Goal: Transaction & Acquisition: Purchase product/service

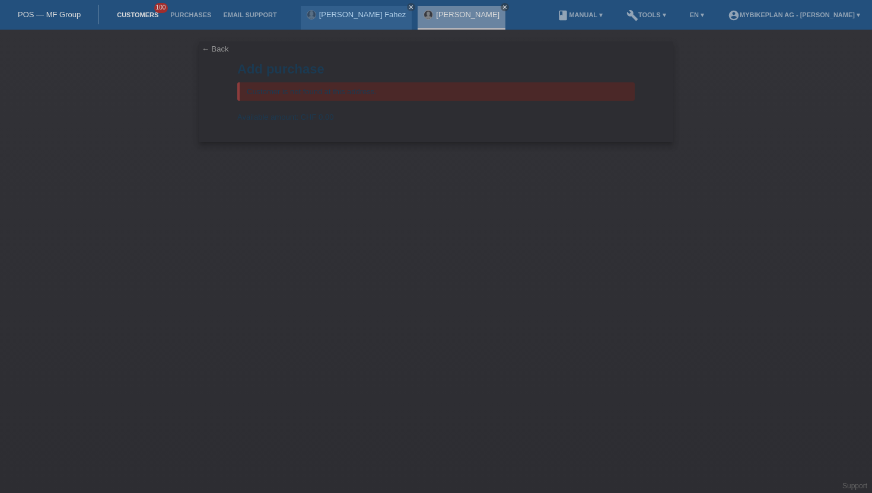
click at [130, 13] on link "Customers" at bounding box center [137, 14] width 53 height 7
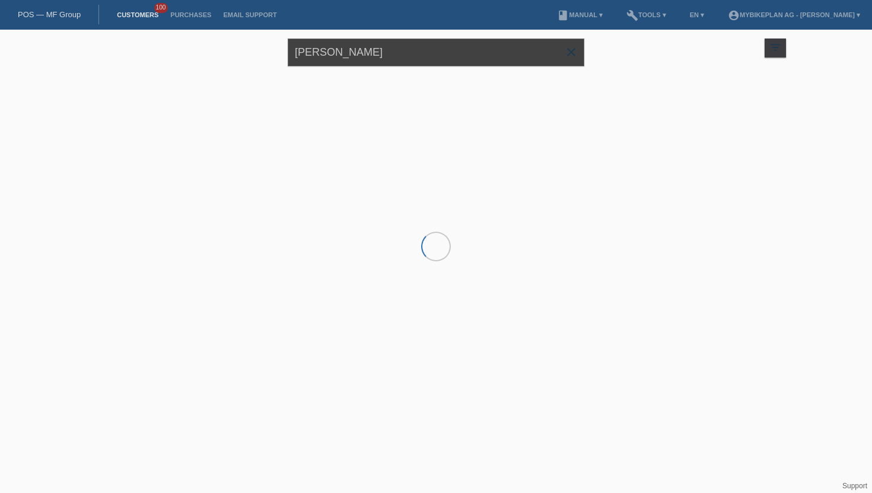
click at [369, 58] on input "[PERSON_NAME]" at bounding box center [436, 53] width 297 height 28
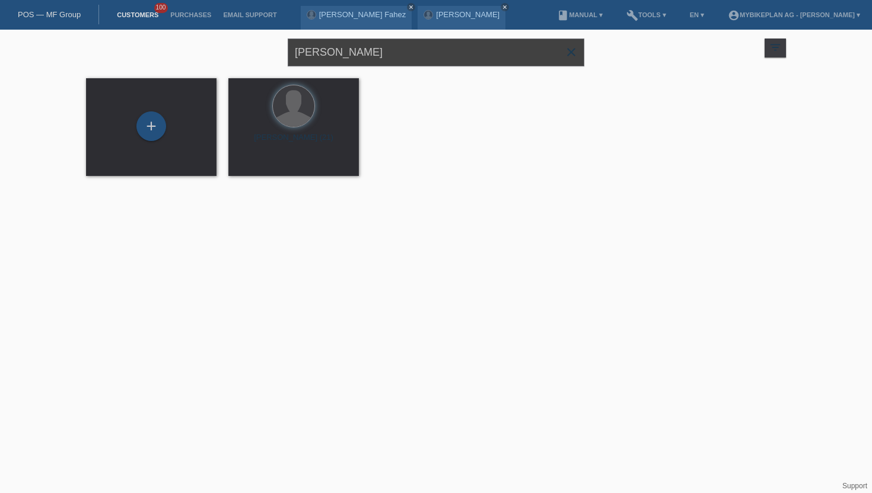
click at [369, 58] on input "bäbler" at bounding box center [436, 53] width 297 height 28
type input "anastasia claudia"
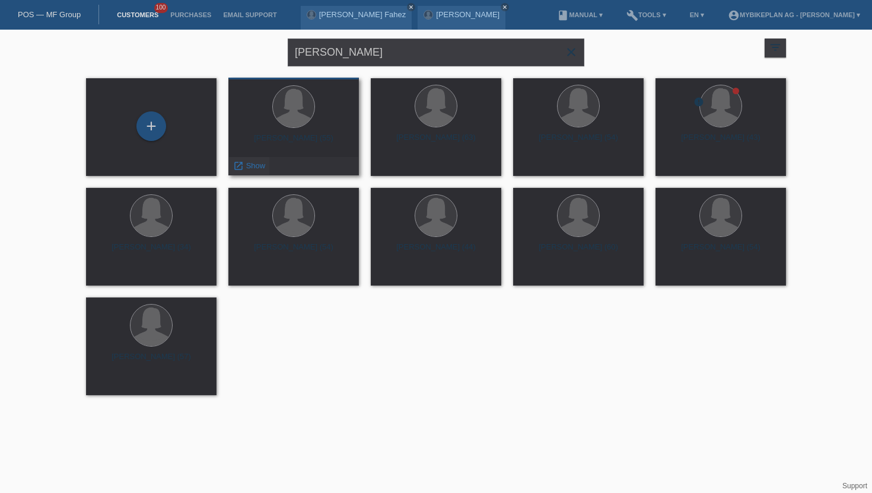
click at [268, 165] on div "launch Show" at bounding box center [249, 166] width 40 height 18
click at [253, 168] on span "Show" at bounding box center [256, 165] width 20 height 9
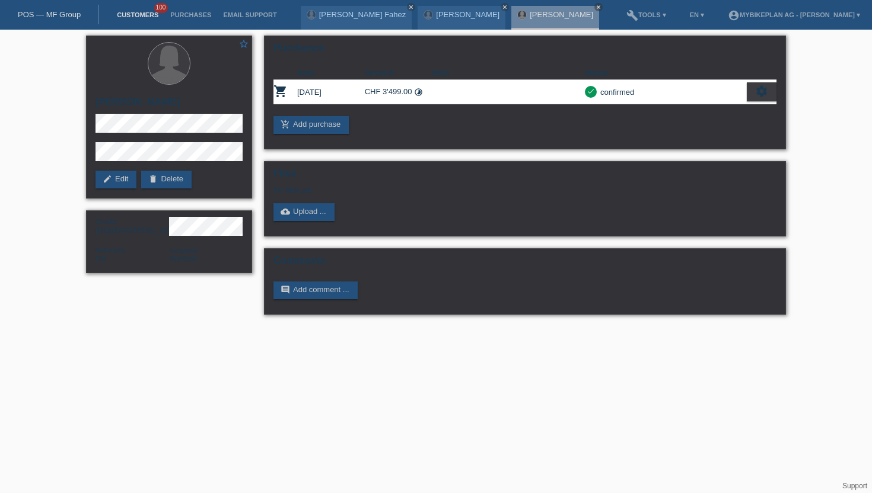
click at [129, 12] on link "Customers" at bounding box center [137, 14] width 53 height 7
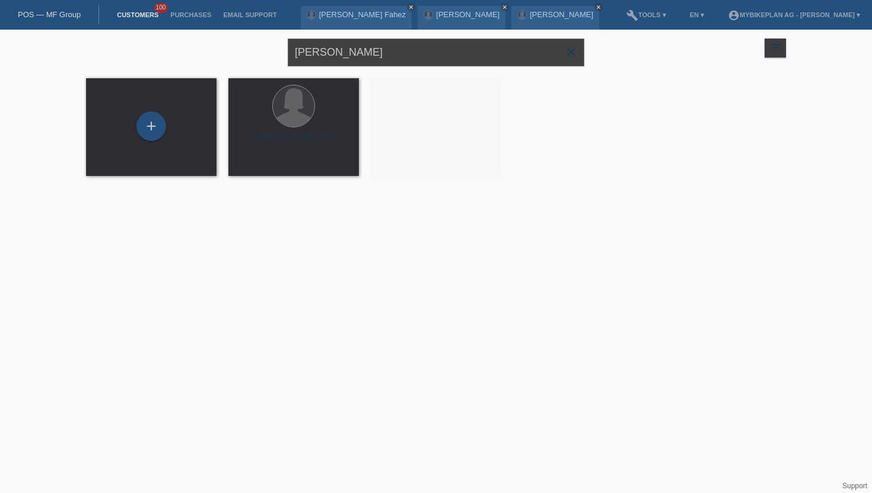
click at [460, 60] on input "anastasia claudia" at bounding box center [436, 53] width 297 height 28
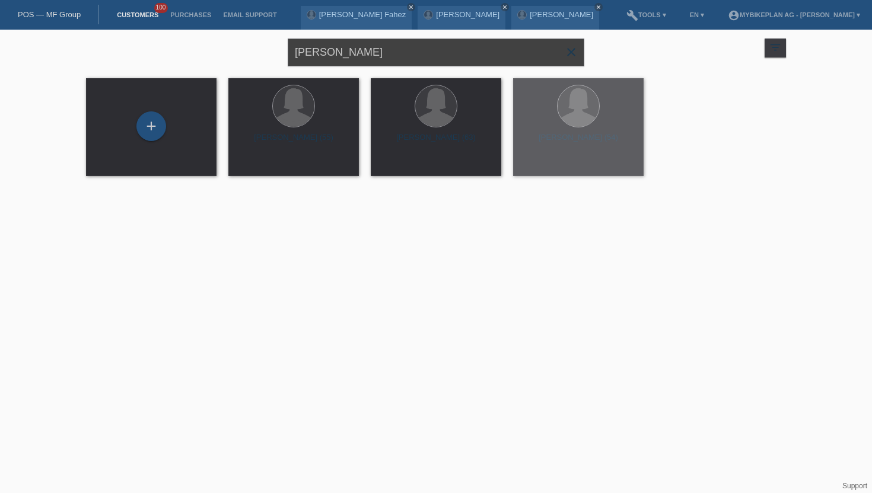
click at [460, 60] on input "anastasia claudia" at bounding box center [436, 53] width 297 height 28
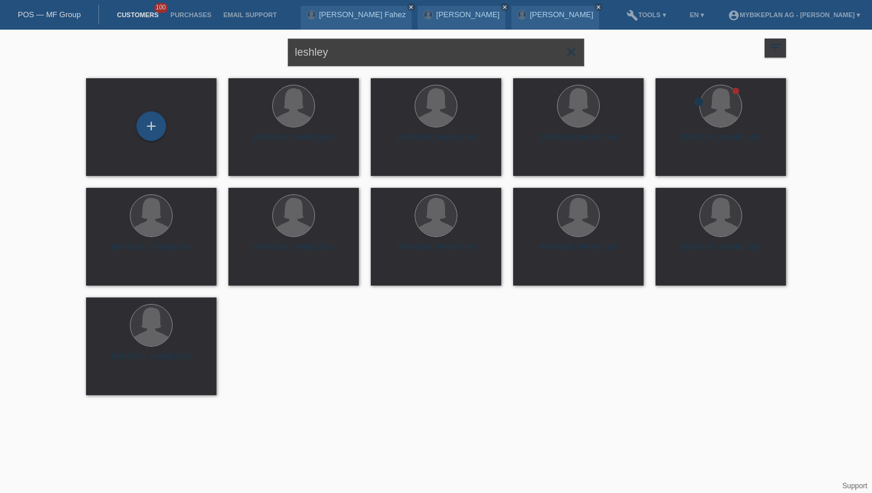
type input "leshley"
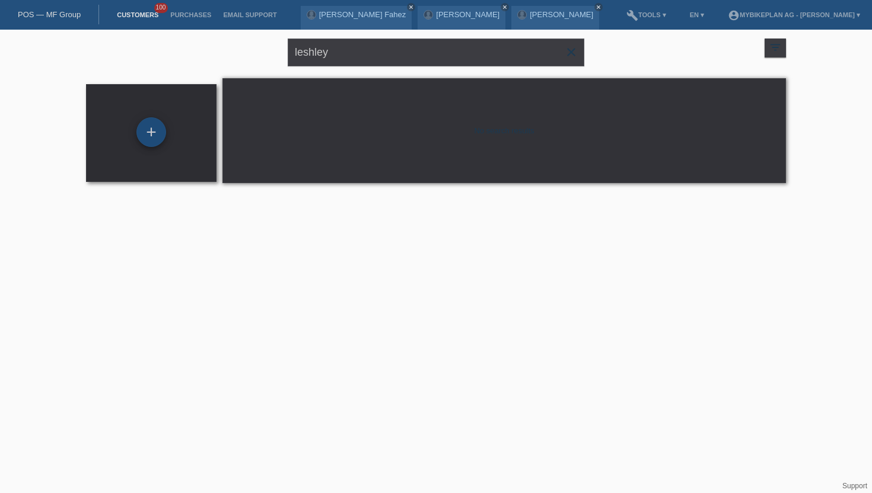
click at [157, 126] on div "+" at bounding box center [151, 132] width 30 height 30
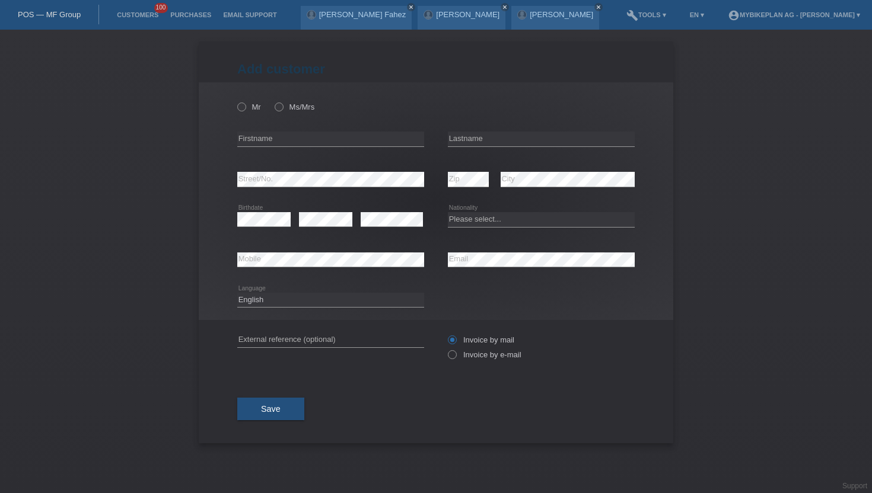
click at [251, 101] on div "Mr Ms/Mrs" at bounding box center [330, 107] width 187 height 24
click at [250, 103] on label "Mr" at bounding box center [249, 107] width 24 height 9
click at [245, 103] on input "Mr" at bounding box center [241, 107] width 8 height 8
radio input "true"
click at [260, 126] on div "error Firstname" at bounding box center [330, 139] width 187 height 40
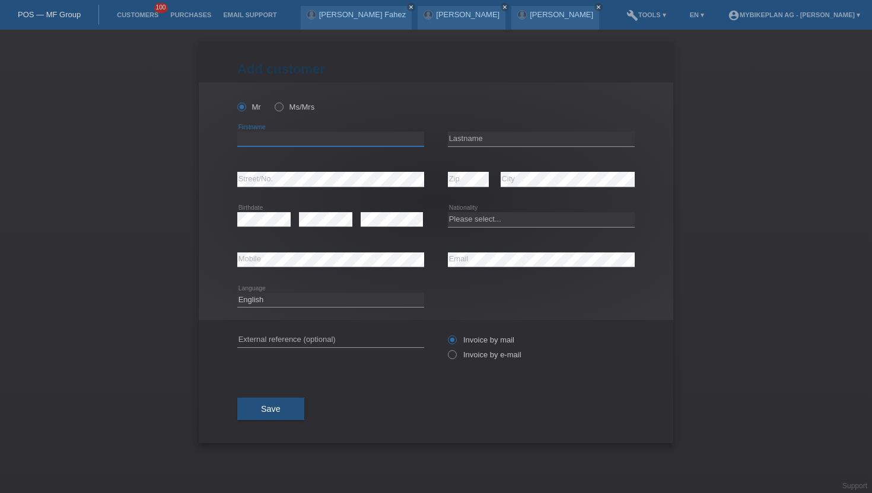
click at [260, 132] on input "text" at bounding box center [330, 139] width 187 height 15
type input "Damion Jerome"
click at [466, 139] on input "text" at bounding box center [541, 139] width 187 height 15
click at [457, 137] on input "Leshley" at bounding box center [541, 139] width 187 height 15
type input "Lashley"
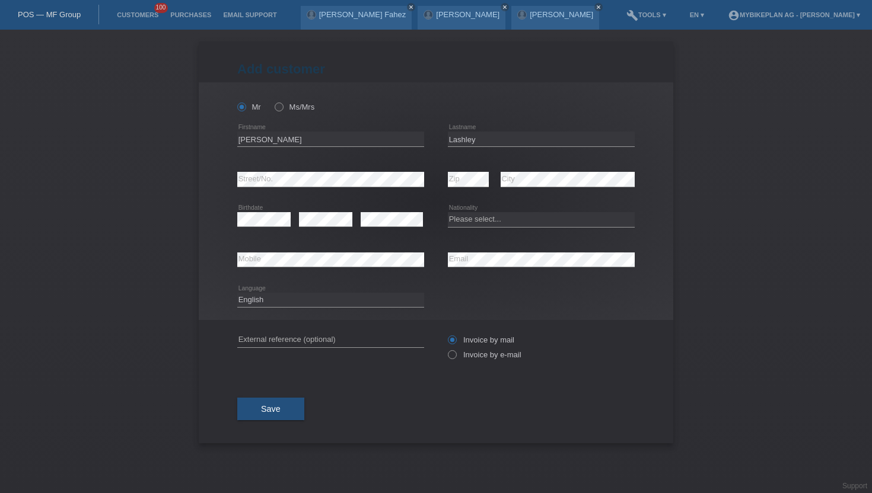
click at [461, 172] on div "error Zip" at bounding box center [468, 180] width 41 height 40
click at [471, 224] on select "Please select... Switzerland Austria Germany Liechtenstein ------------ Afghani…" at bounding box center [541, 219] width 187 height 14
select select "CH"
click at [448, 213] on select "Please select... Switzerland Austria Germany Liechtenstein ------------ Afghani…" at bounding box center [541, 219] width 187 height 14
click at [308, 305] on select "Deutsch Français Italiano English" at bounding box center [330, 300] width 187 height 14
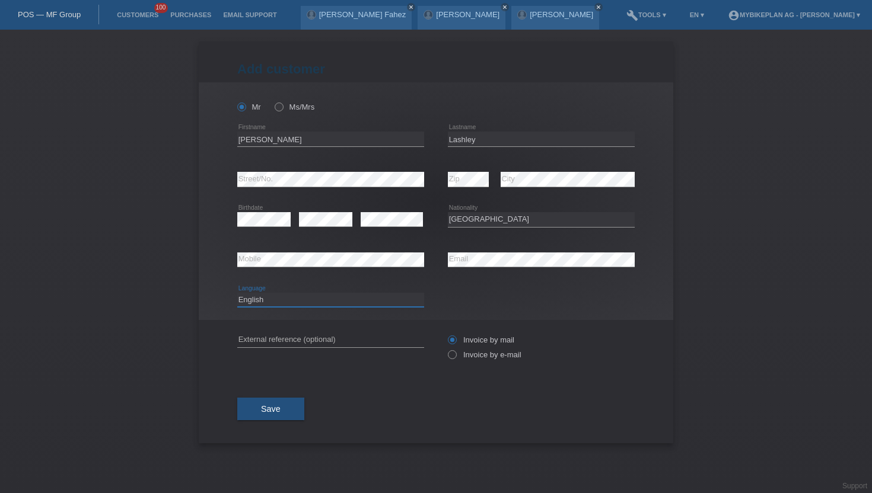
select select "de"
click at [237, 293] on select "Deutsch Français Italiano English" at bounding box center [330, 300] width 187 height 14
click at [464, 359] on label "Invoice by e-mail" at bounding box center [485, 354] width 74 height 9
click at [455, 359] on input "Invoice by e-mail" at bounding box center [452, 357] width 8 height 15
radio input "true"
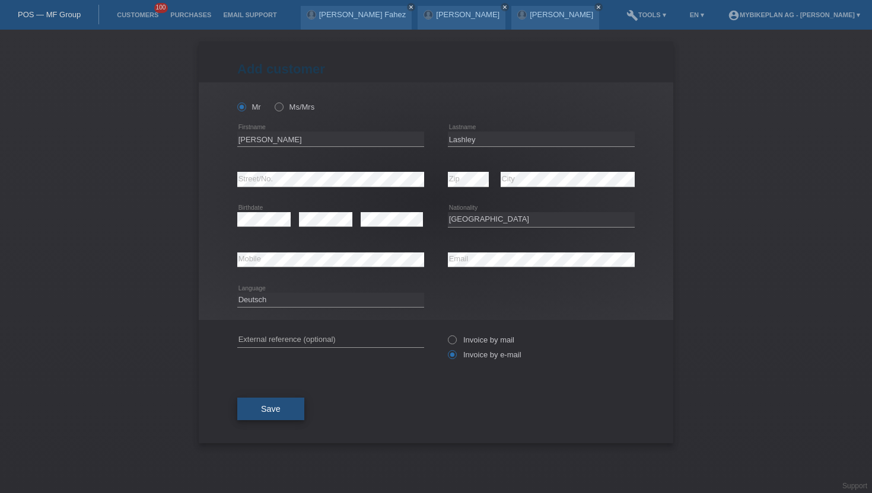
click at [265, 409] on span "Save" at bounding box center [271, 408] width 20 height 9
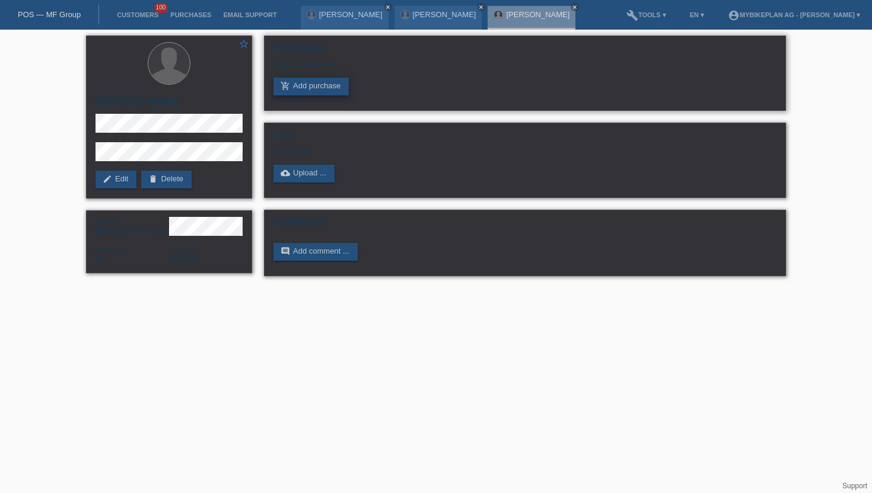
click at [314, 82] on link "add_shopping_cart Add purchase" at bounding box center [310, 87] width 75 height 18
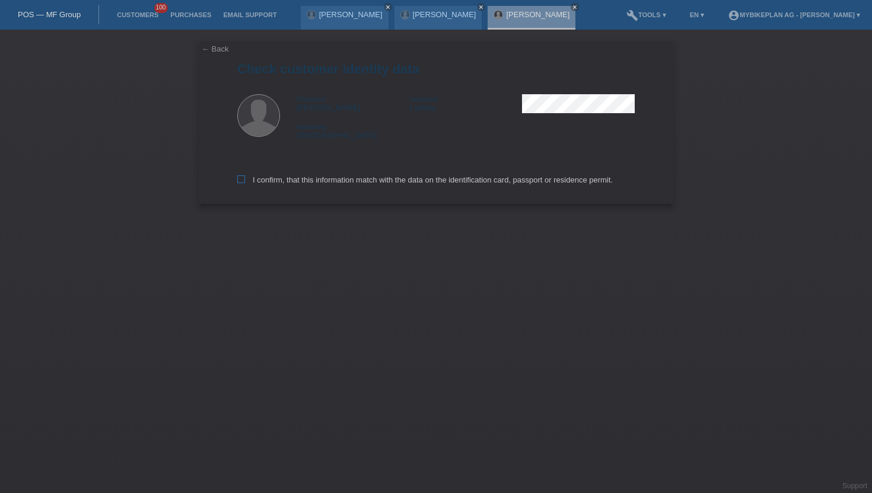
click at [278, 184] on label "I confirm, that this information match with the data on the identification card…" at bounding box center [424, 180] width 375 height 9
click at [245, 183] on input "I confirm, that this information match with the data on the identification card…" at bounding box center [241, 180] width 8 height 8
checkbox input "true"
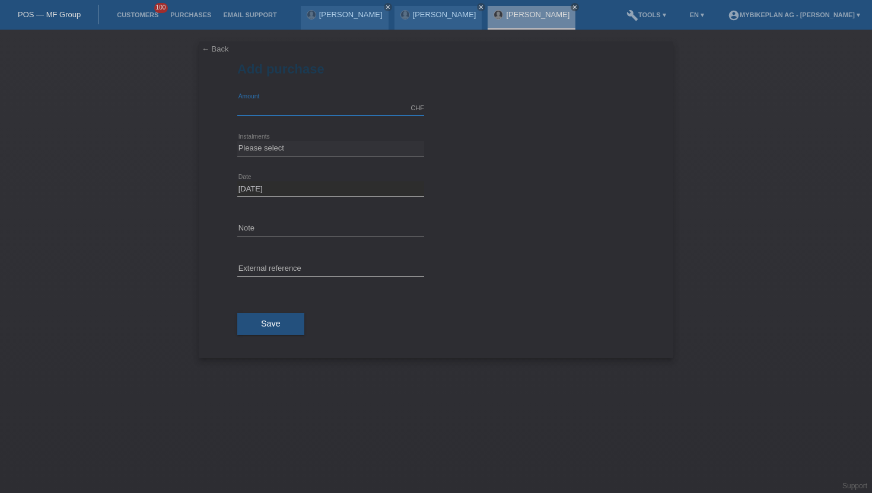
click at [272, 101] on input "text" at bounding box center [330, 108] width 187 height 15
click at [305, 111] on input "text" at bounding box center [330, 108] width 187 height 15
type input "3915.69"
click at [276, 148] on select "Please select 6 instalments 12 instalments 18 instalments 24 instalments 36 ins…" at bounding box center [330, 148] width 187 height 14
select select "488"
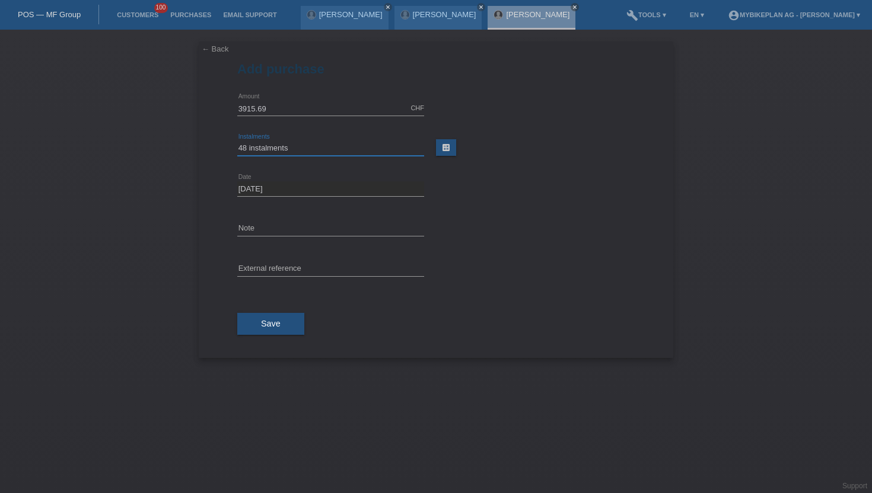
click at [237, 141] on select "Please select 6 instalments 12 instalments 18 instalments 24 instalments 36 ins…" at bounding box center [330, 148] width 187 height 14
click at [280, 265] on input "text" at bounding box center [330, 269] width 187 height 15
paste input "43787713933"
type input "43787713933"
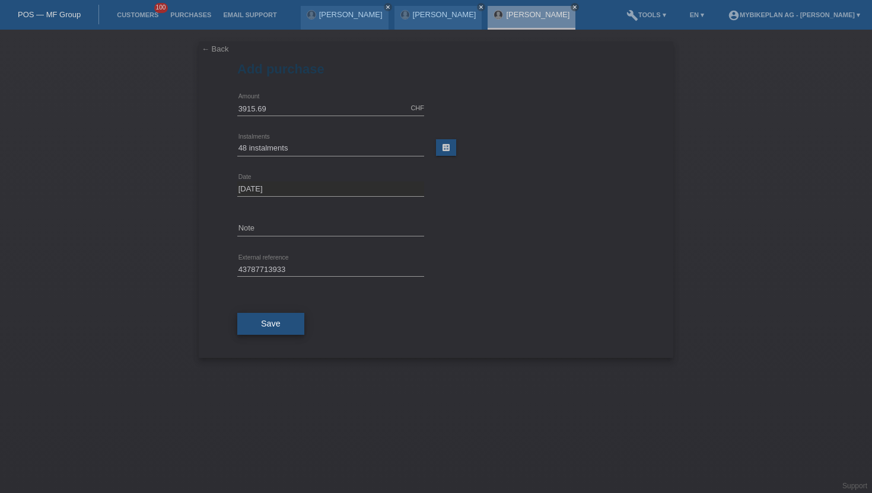
click at [268, 313] on button "Save" at bounding box center [270, 324] width 67 height 23
